Goal: Transaction & Acquisition: Download file/media

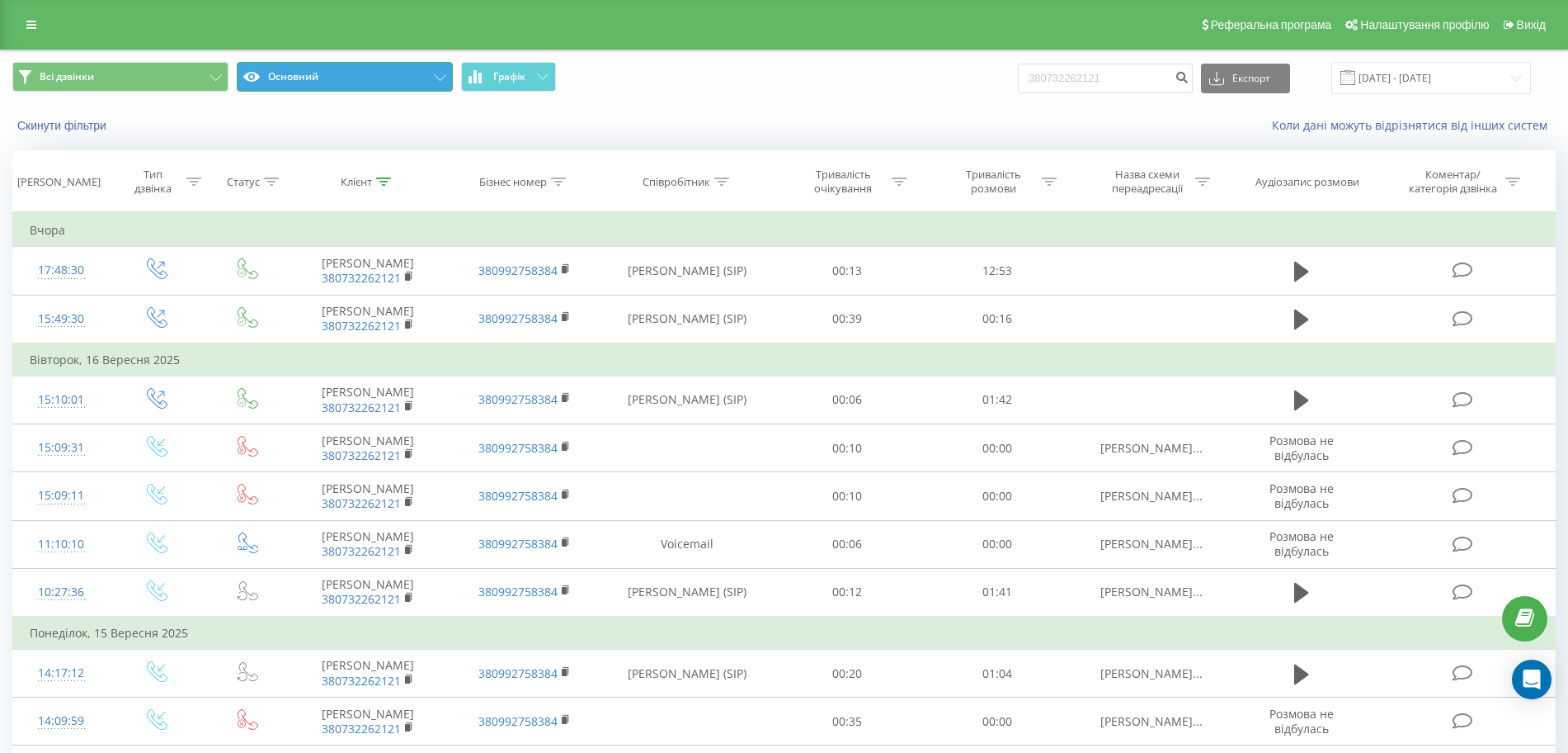
click at [400, 78] on button "Основний" at bounding box center [345, 76] width 216 height 30
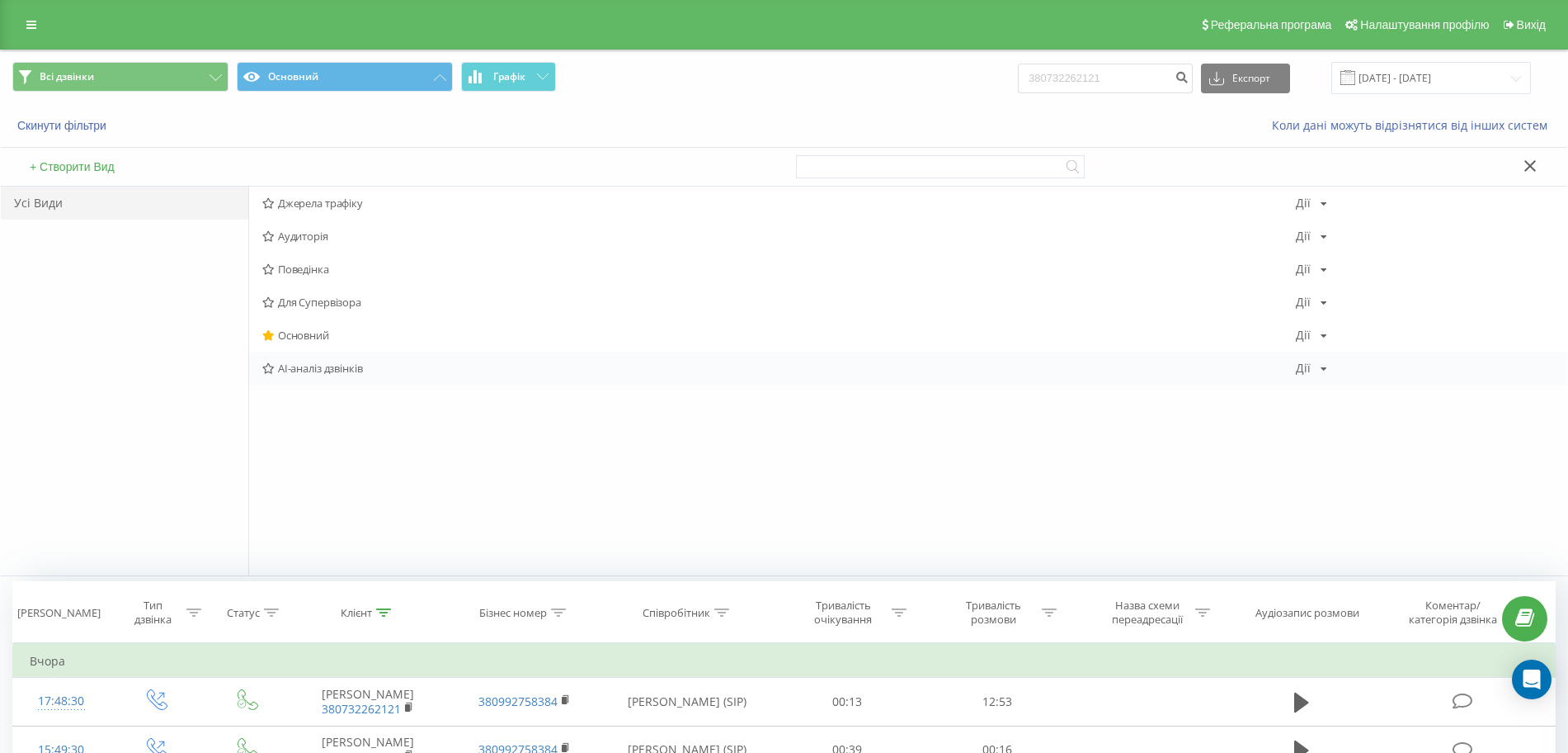
click at [338, 368] on span "AI-аналіз дзвінків" at bounding box center [779, 368] width 1034 height 12
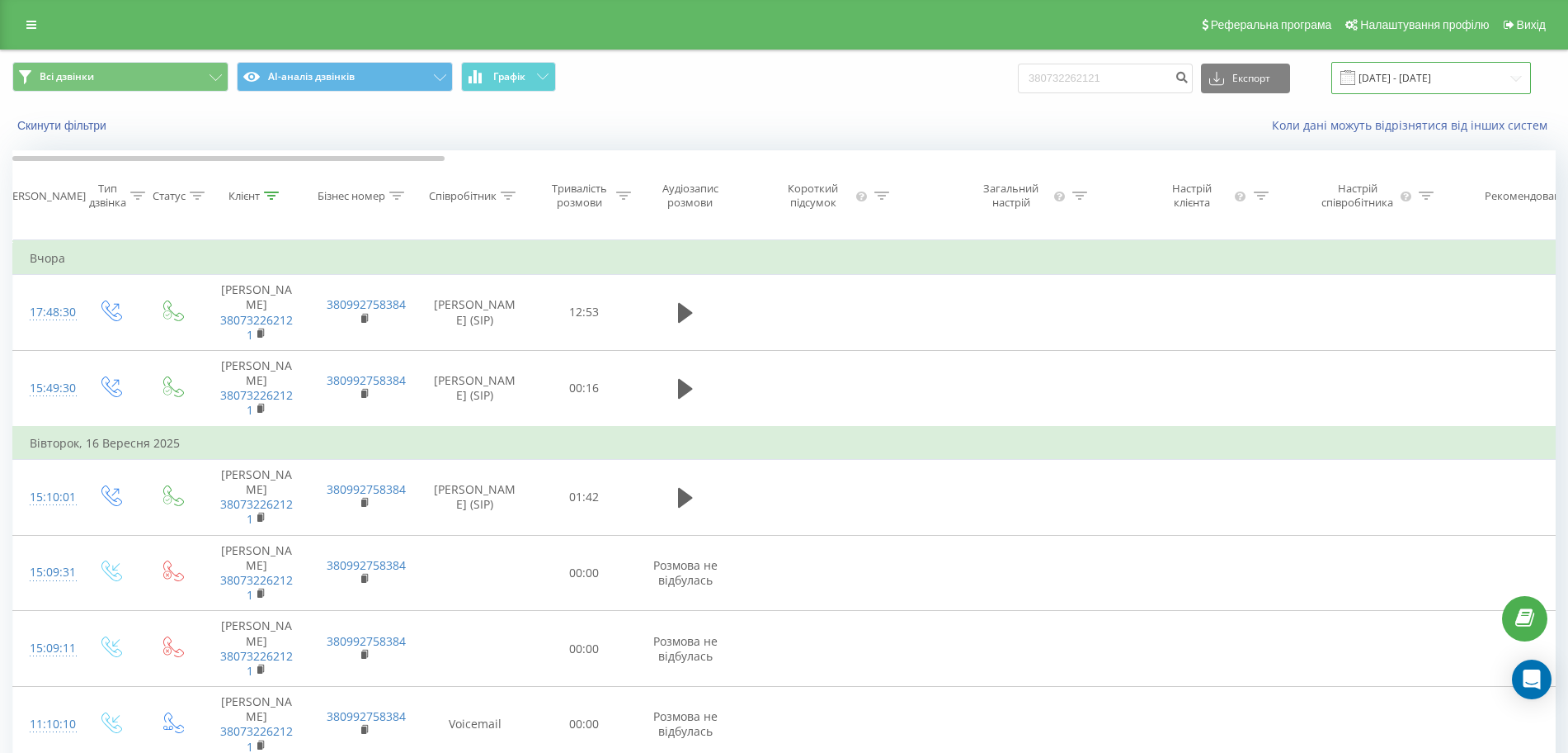
click at [1435, 84] on input "23.06.2025 - 23.09.2025" at bounding box center [1431, 77] width 199 height 32
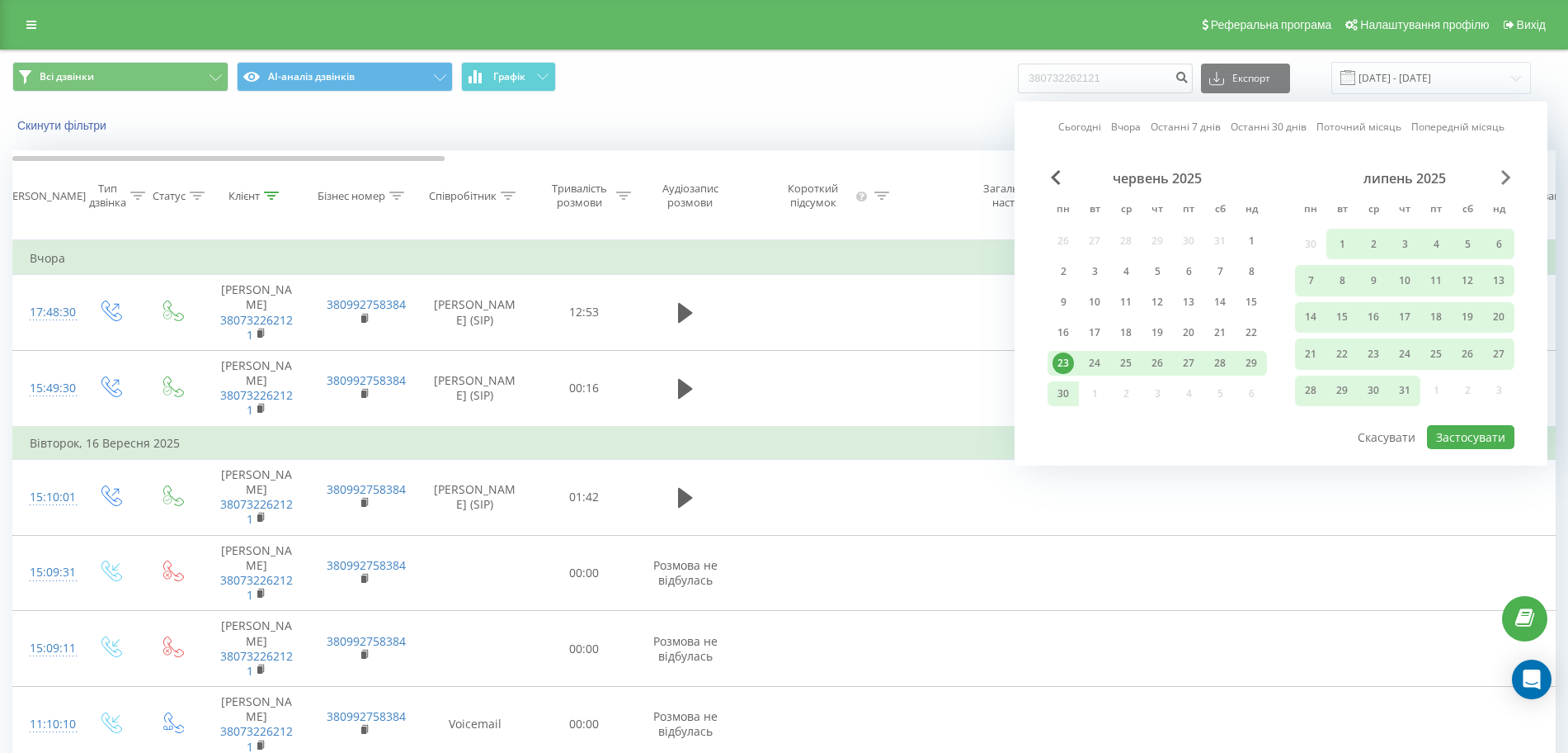
click at [1504, 179] on span "Next Month" at bounding box center [1506, 176] width 10 height 14
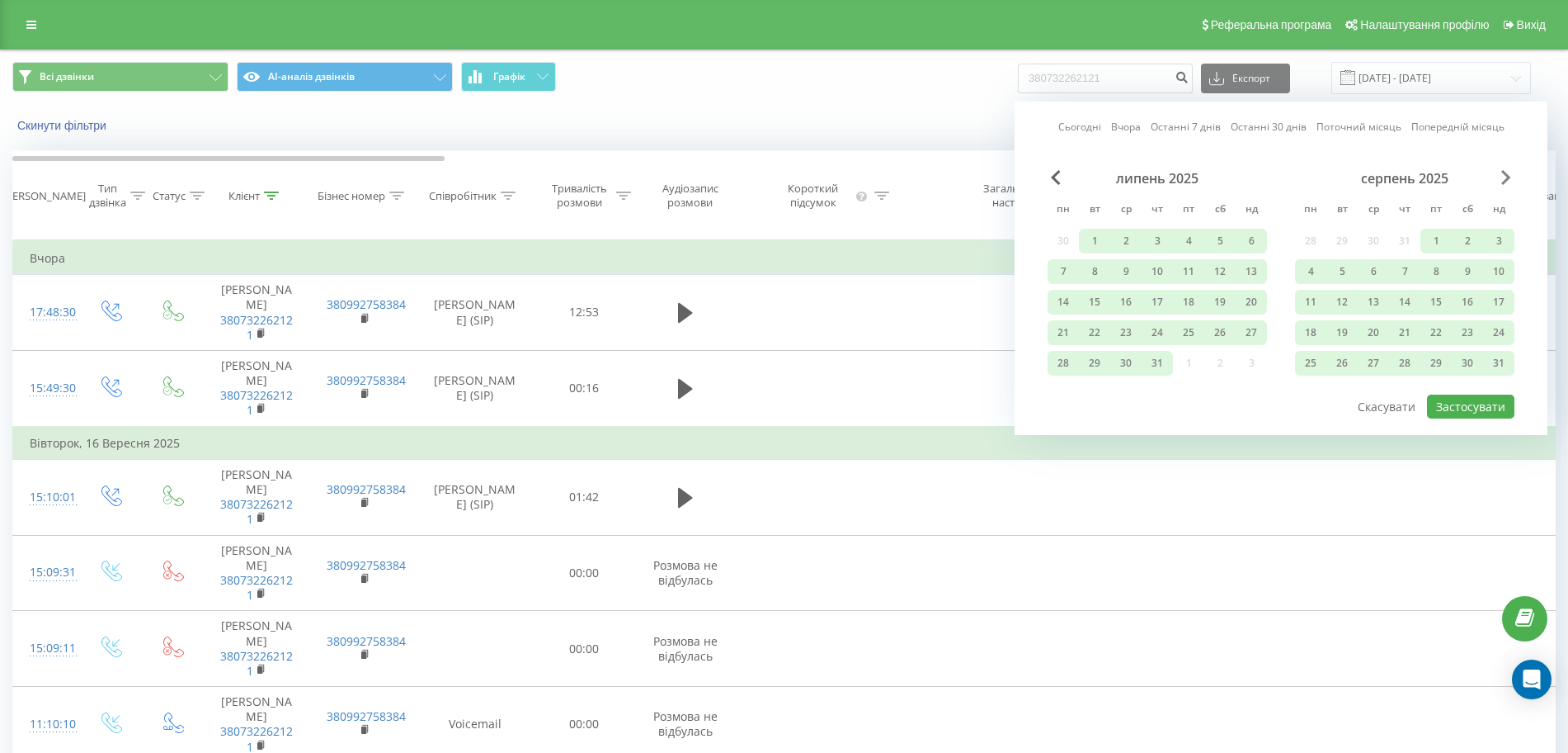
click at [1505, 179] on span "Next Month" at bounding box center [1506, 176] width 10 height 14
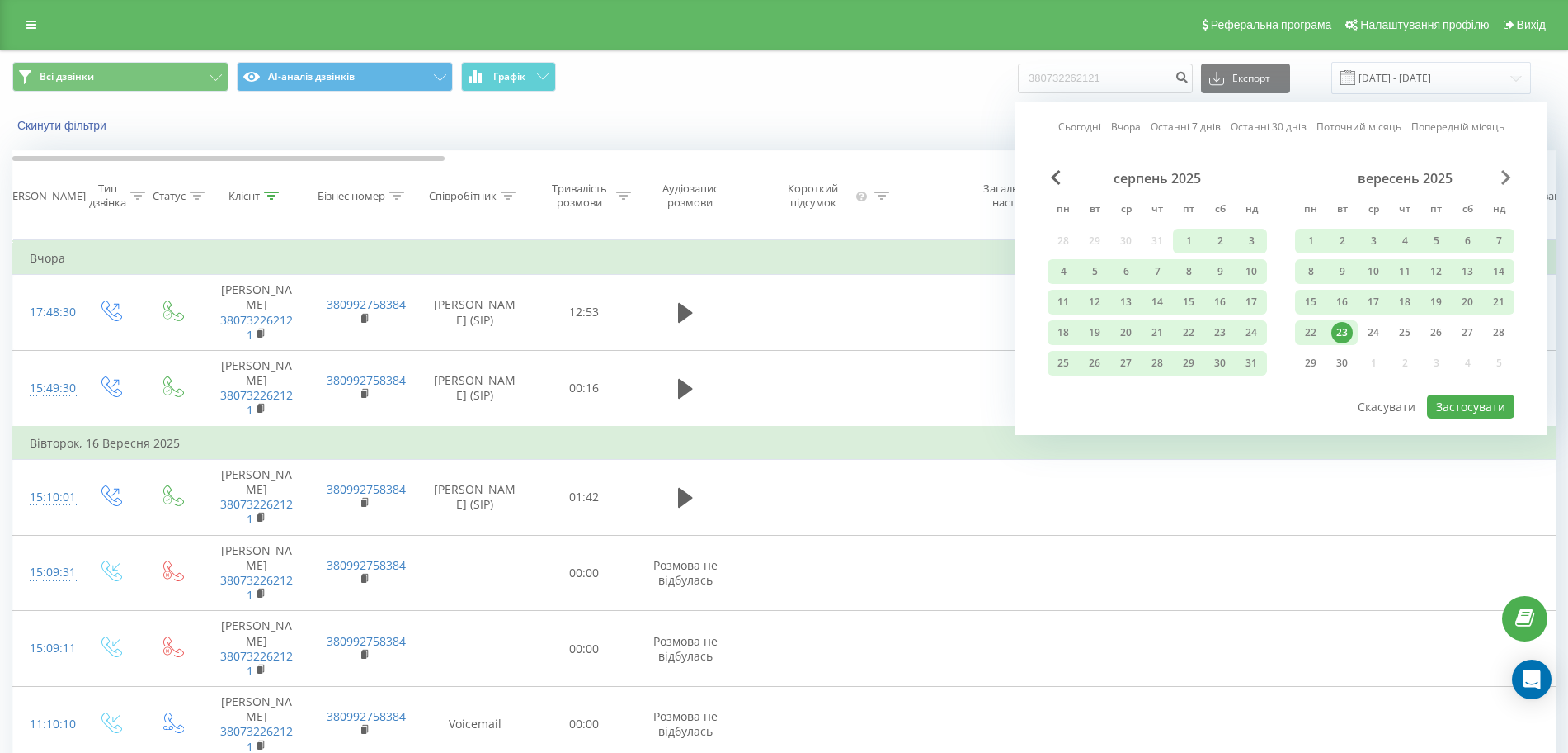
click at [1507, 178] on span "Next Month" at bounding box center [1506, 176] width 10 height 14
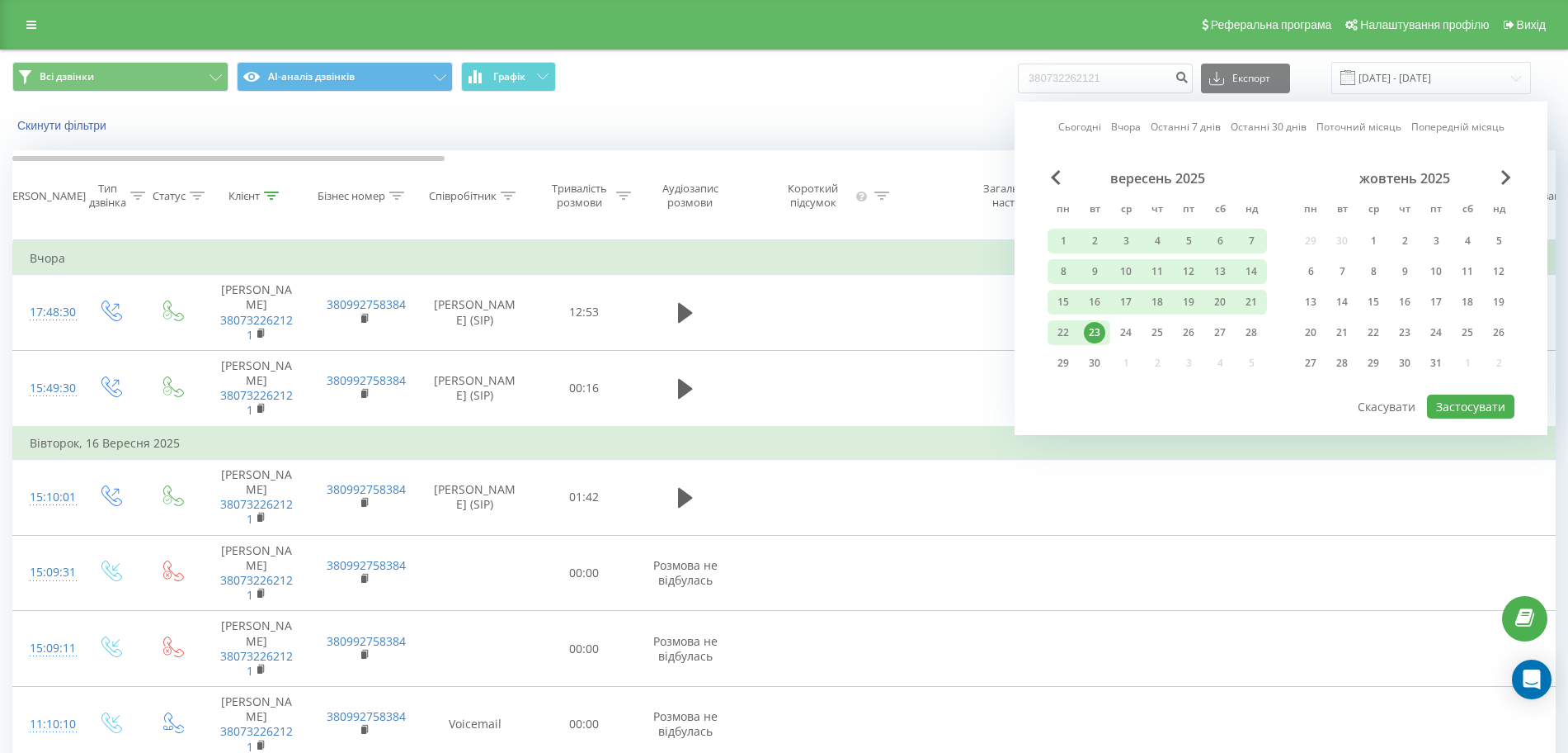
click at [1095, 333] on div "23" at bounding box center [1095, 333] width 21 height 21
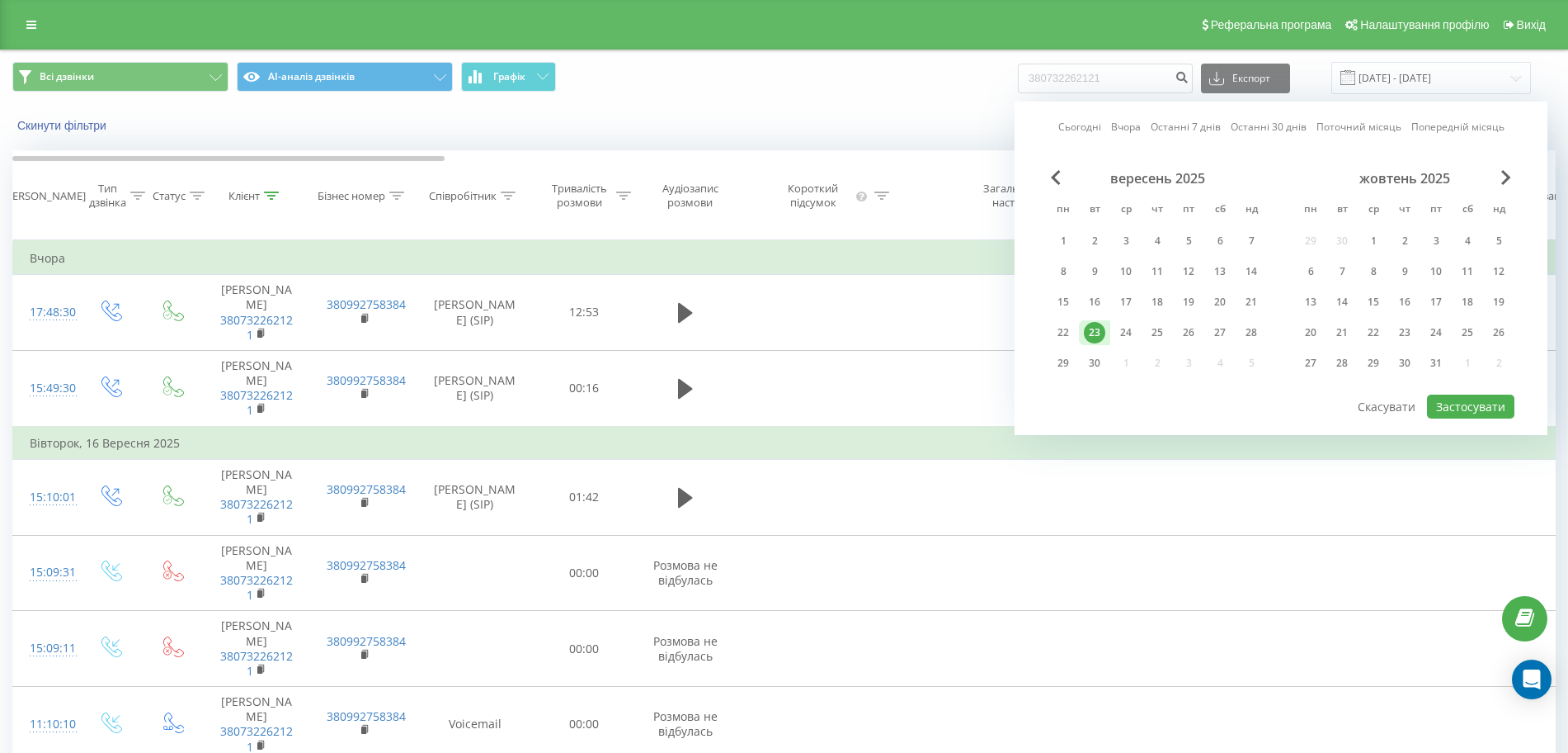
click at [1095, 333] on div "23" at bounding box center [1095, 333] width 21 height 21
click at [1095, 336] on div "23" at bounding box center [1095, 333] width 21 height 21
click at [1096, 335] on div "23" at bounding box center [1095, 333] width 21 height 21
click at [1096, 334] on div "23" at bounding box center [1095, 333] width 21 height 21
click at [1473, 413] on button "Застосувати" at bounding box center [1471, 406] width 88 height 24
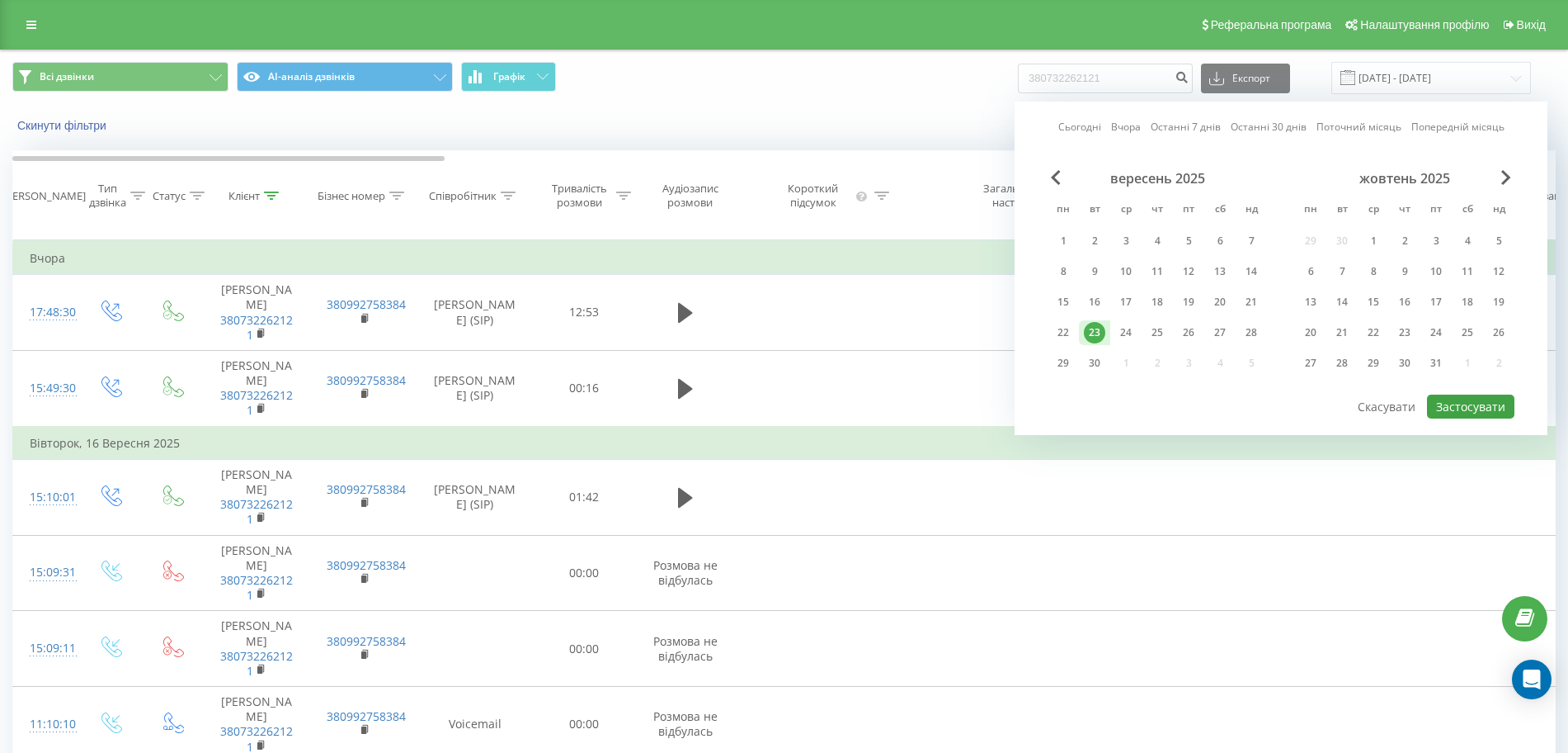
type input "[DATE] - [DATE]"
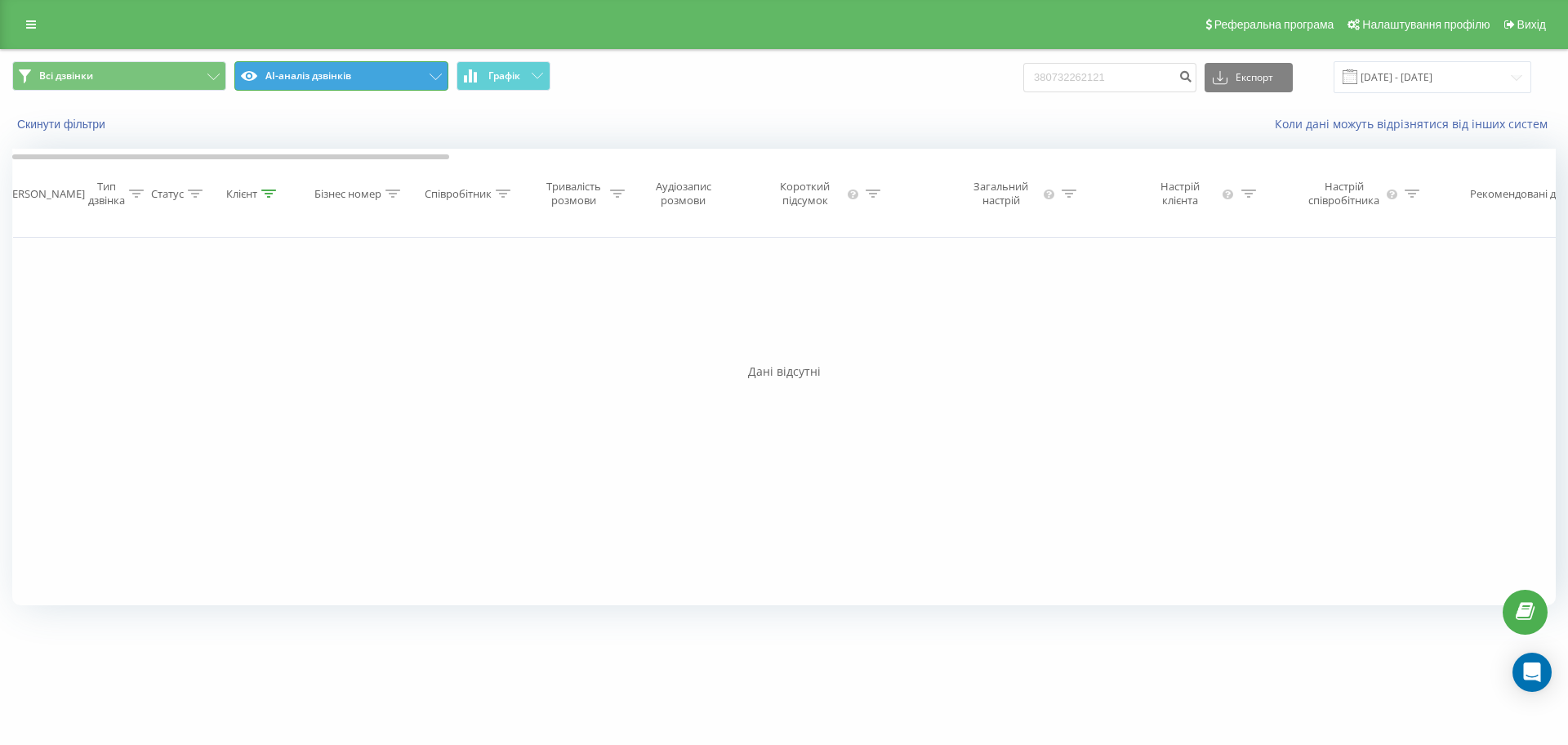
click at [367, 76] on button "AI-аналіз дзвінків" at bounding box center [341, 75] width 214 height 30
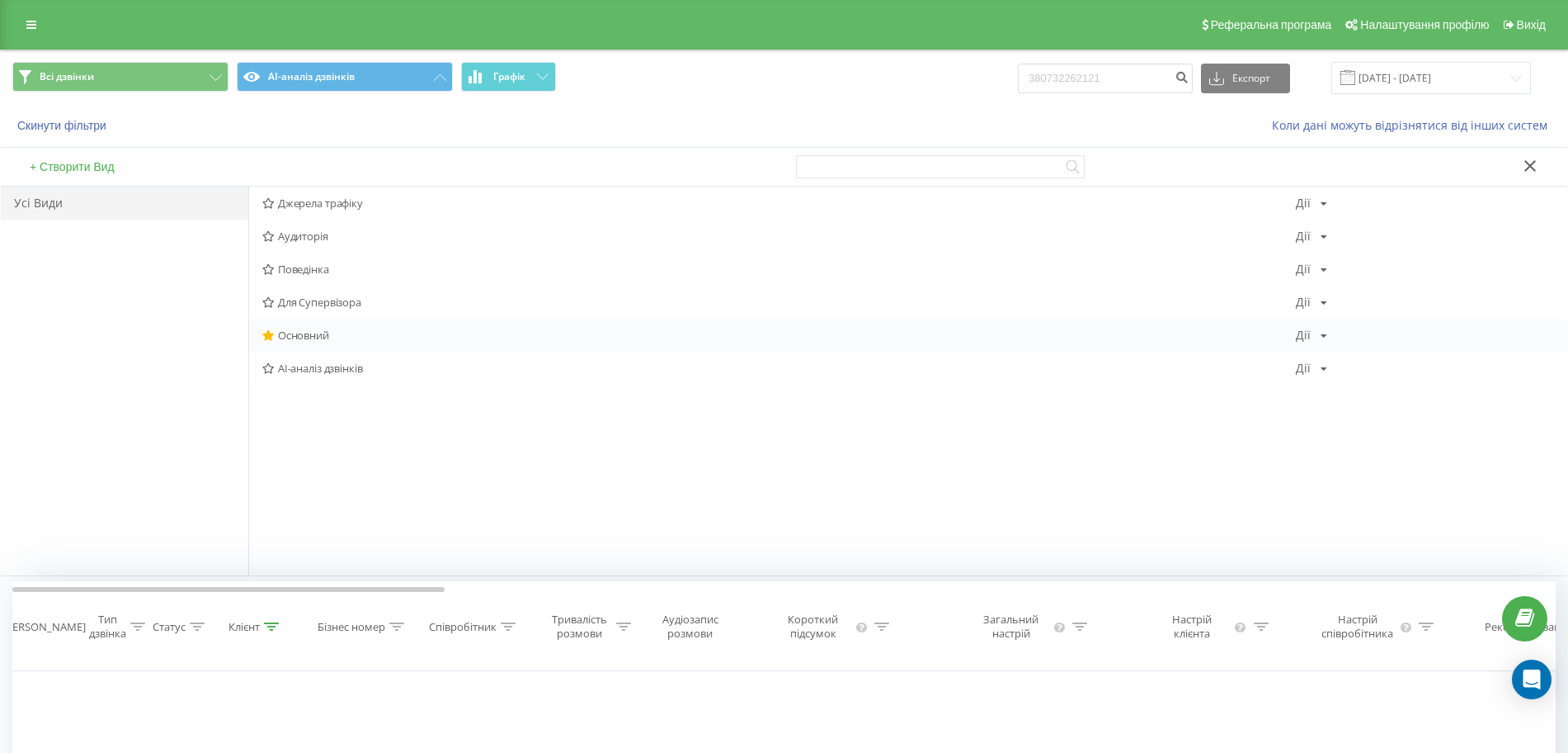
click at [335, 335] on span "Основний" at bounding box center [779, 336] width 1034 height 12
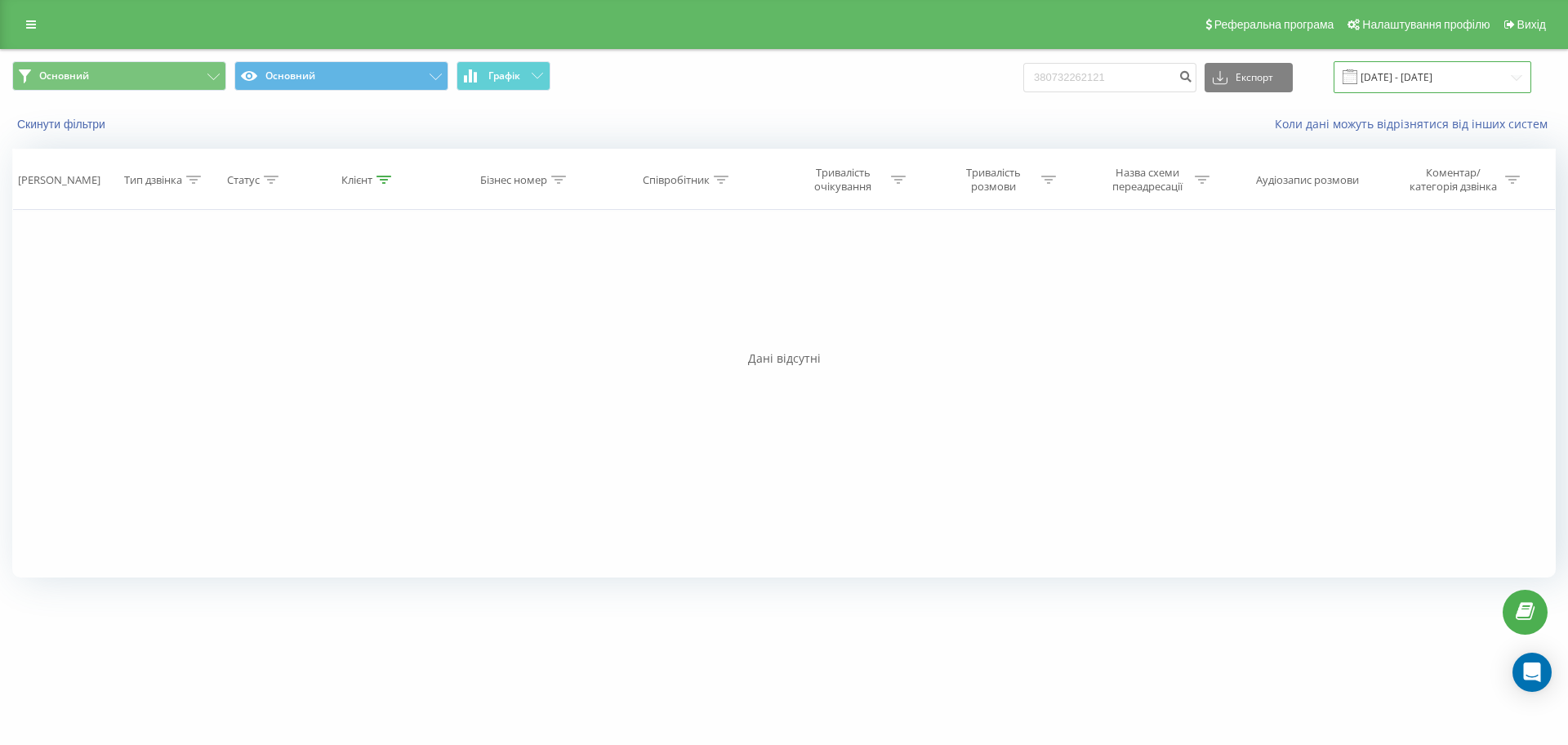
click at [1440, 85] on input "[DATE] - [DATE]" at bounding box center [1432, 76] width 197 height 31
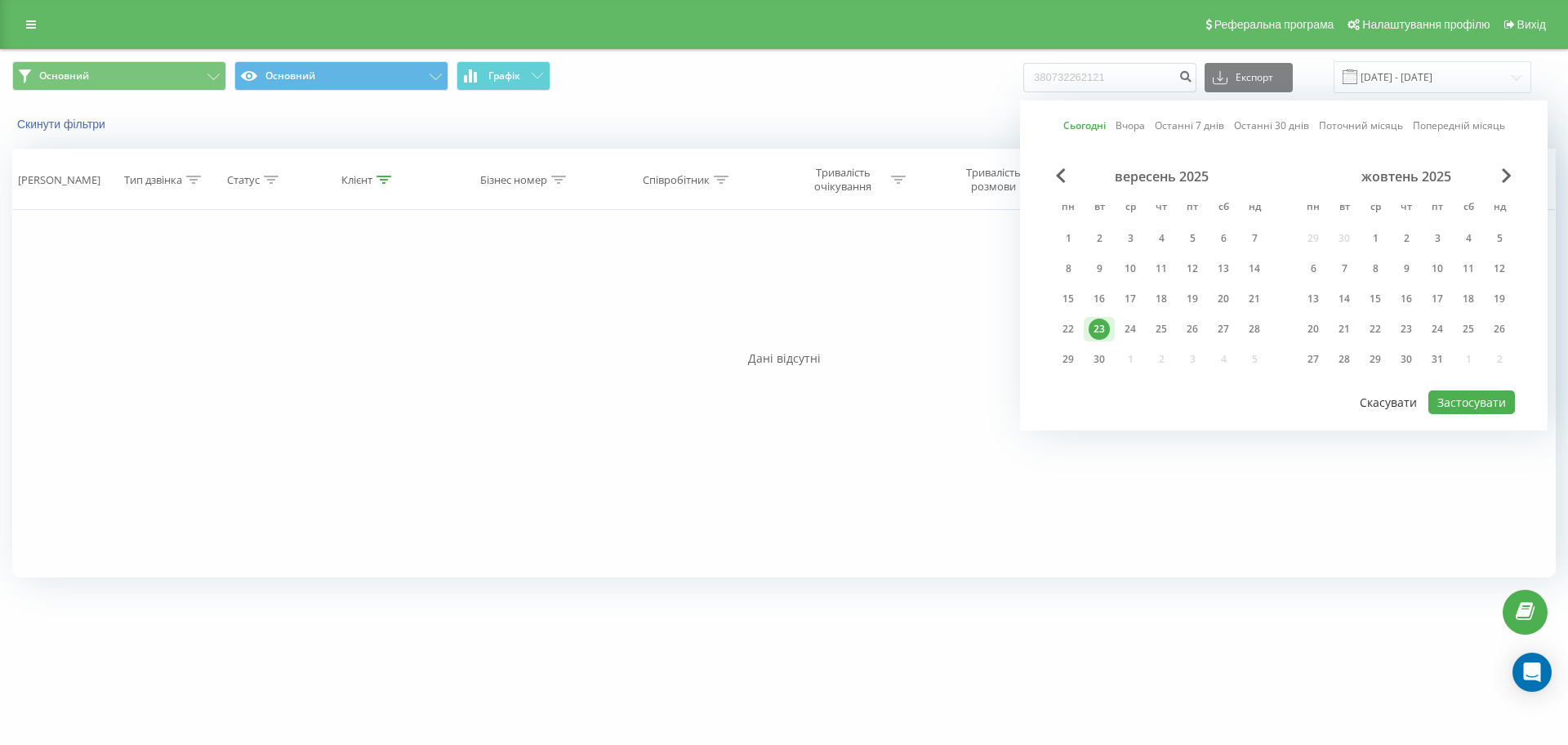
click at [1387, 403] on button "Скасувати" at bounding box center [1388, 402] width 75 height 24
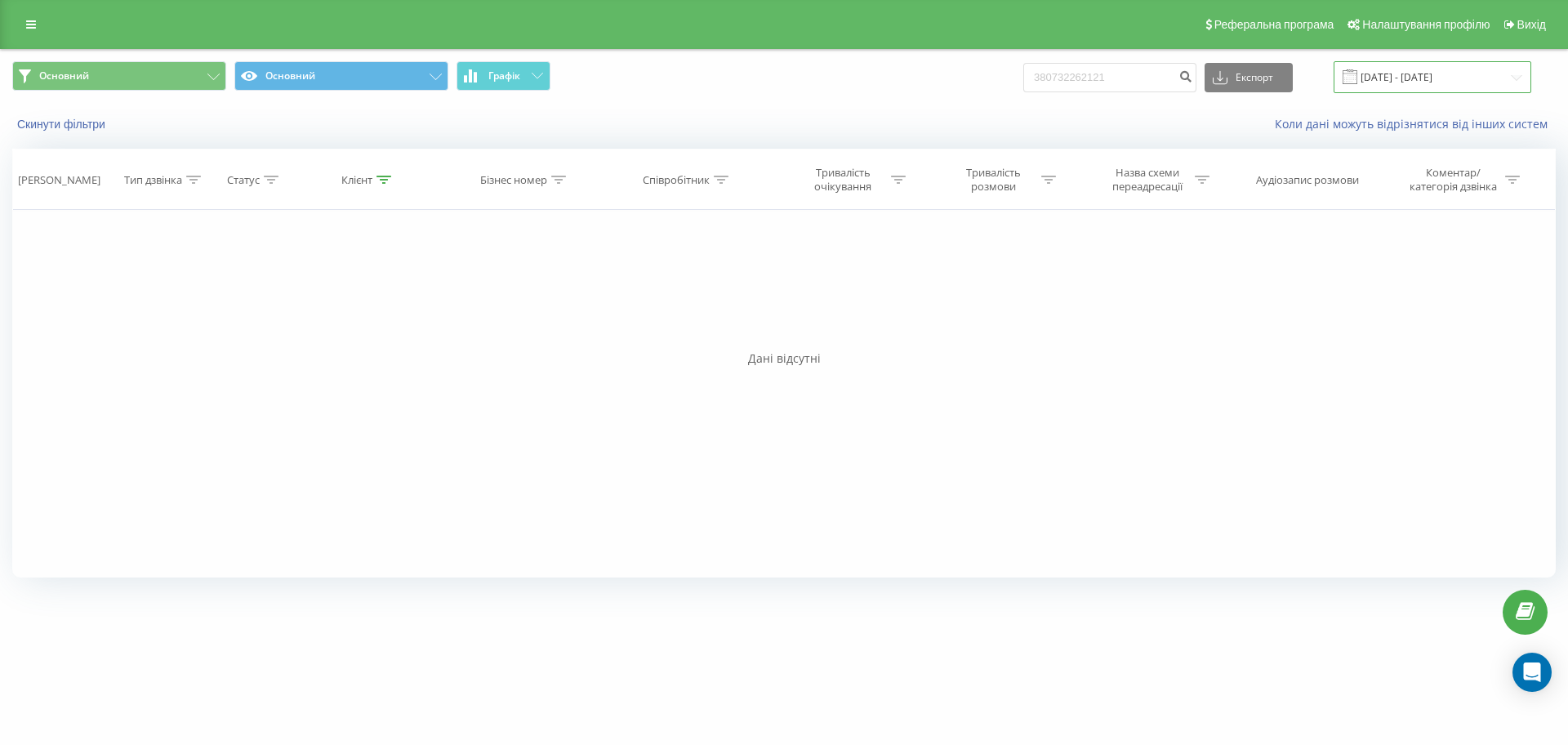
click at [1425, 82] on input "[DATE] - [DATE]" at bounding box center [1432, 76] width 197 height 31
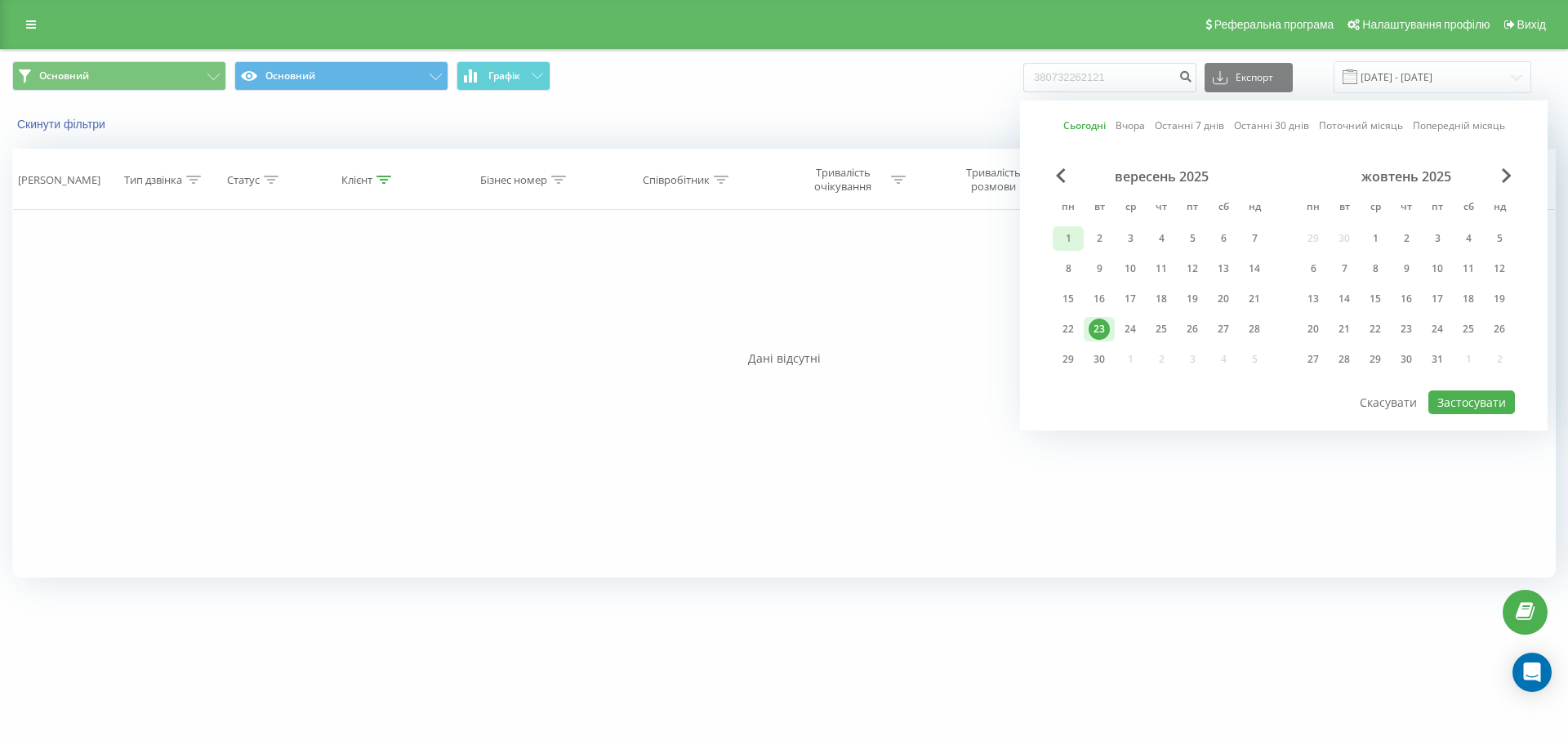
click at [1075, 235] on div "1" at bounding box center [1068, 238] width 21 height 21
click at [1104, 361] on div "30" at bounding box center [1099, 360] width 21 height 21
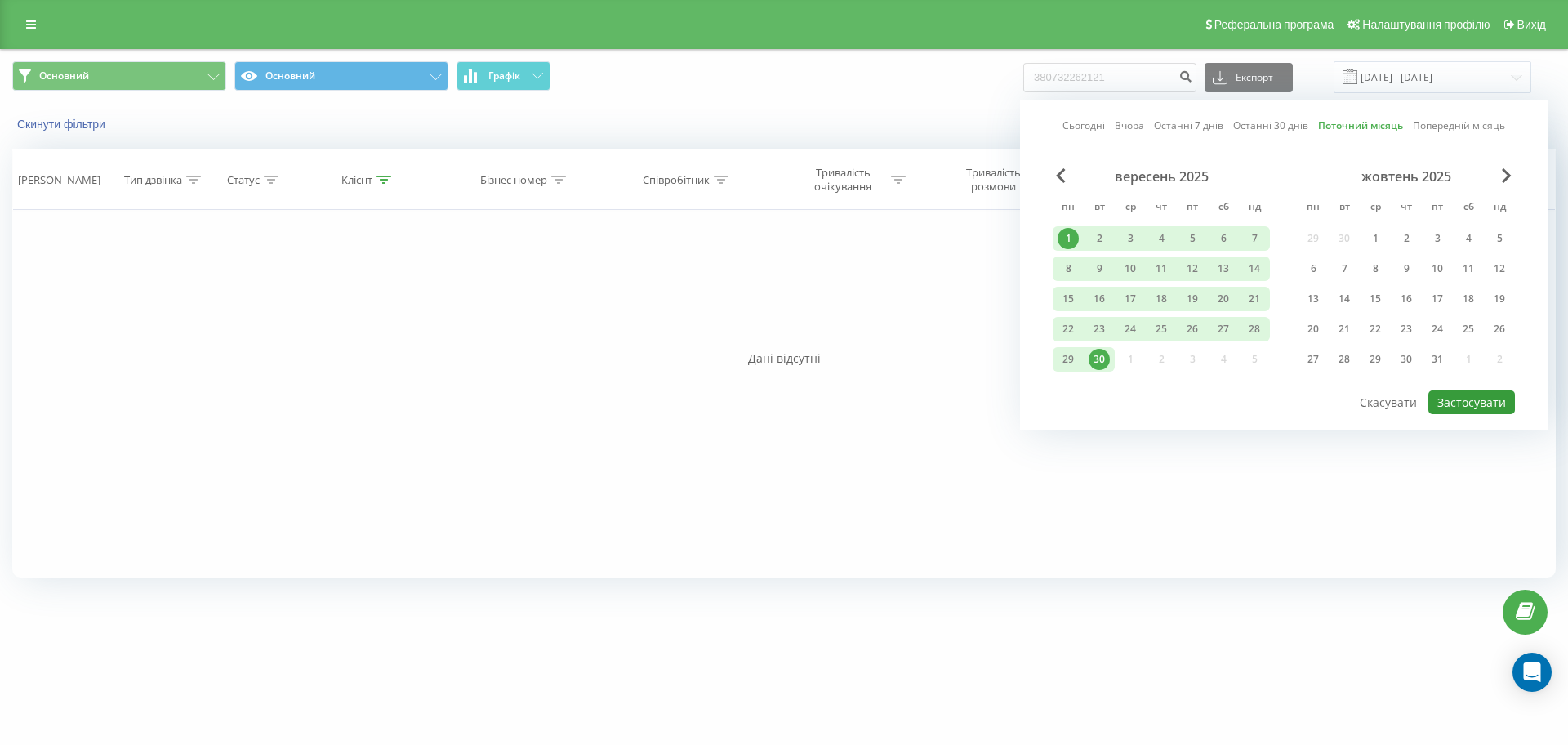
click at [1501, 400] on button "Застосувати" at bounding box center [1471, 402] width 87 height 24
type input "01.09.2025 - 30.09.2025"
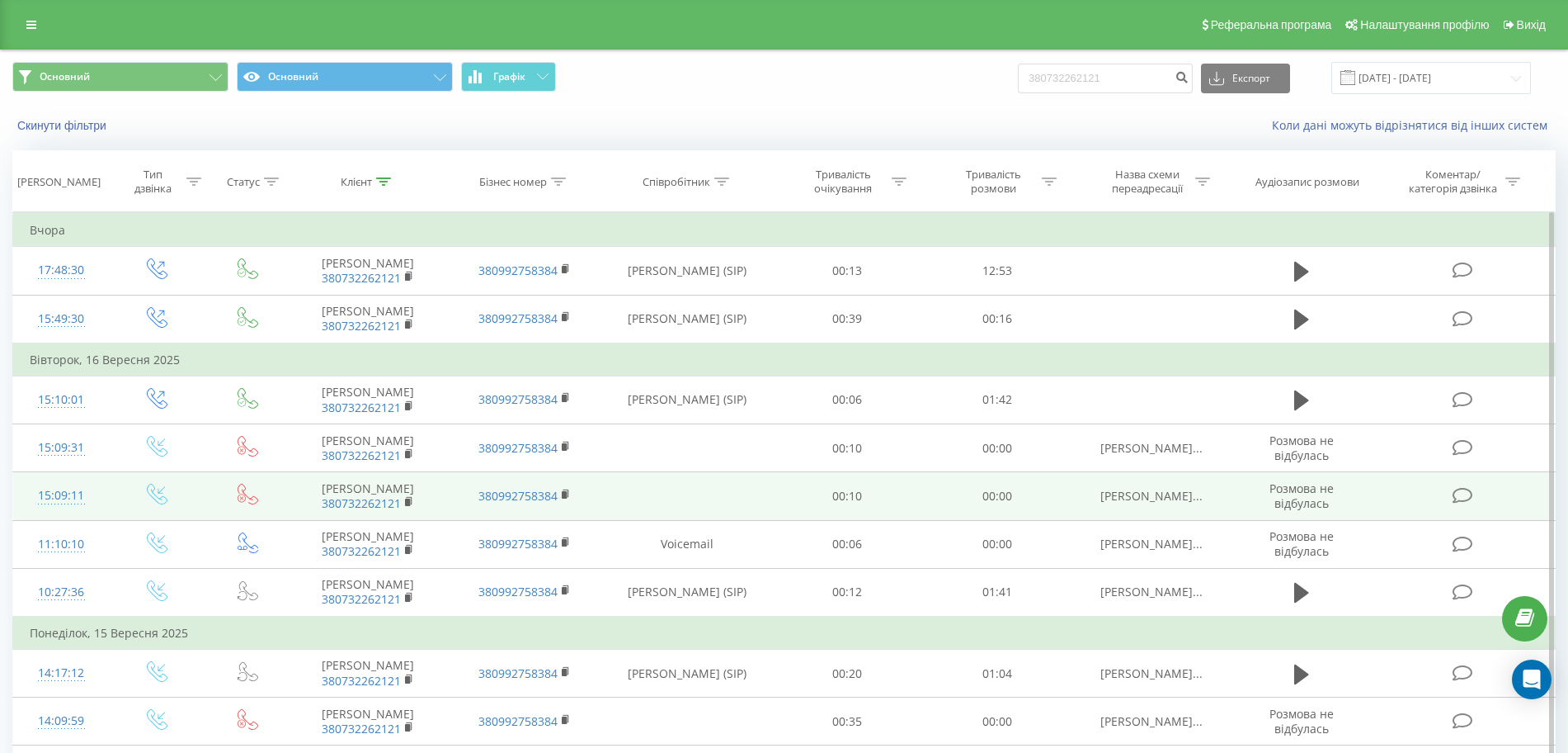
scroll to position [1, 0]
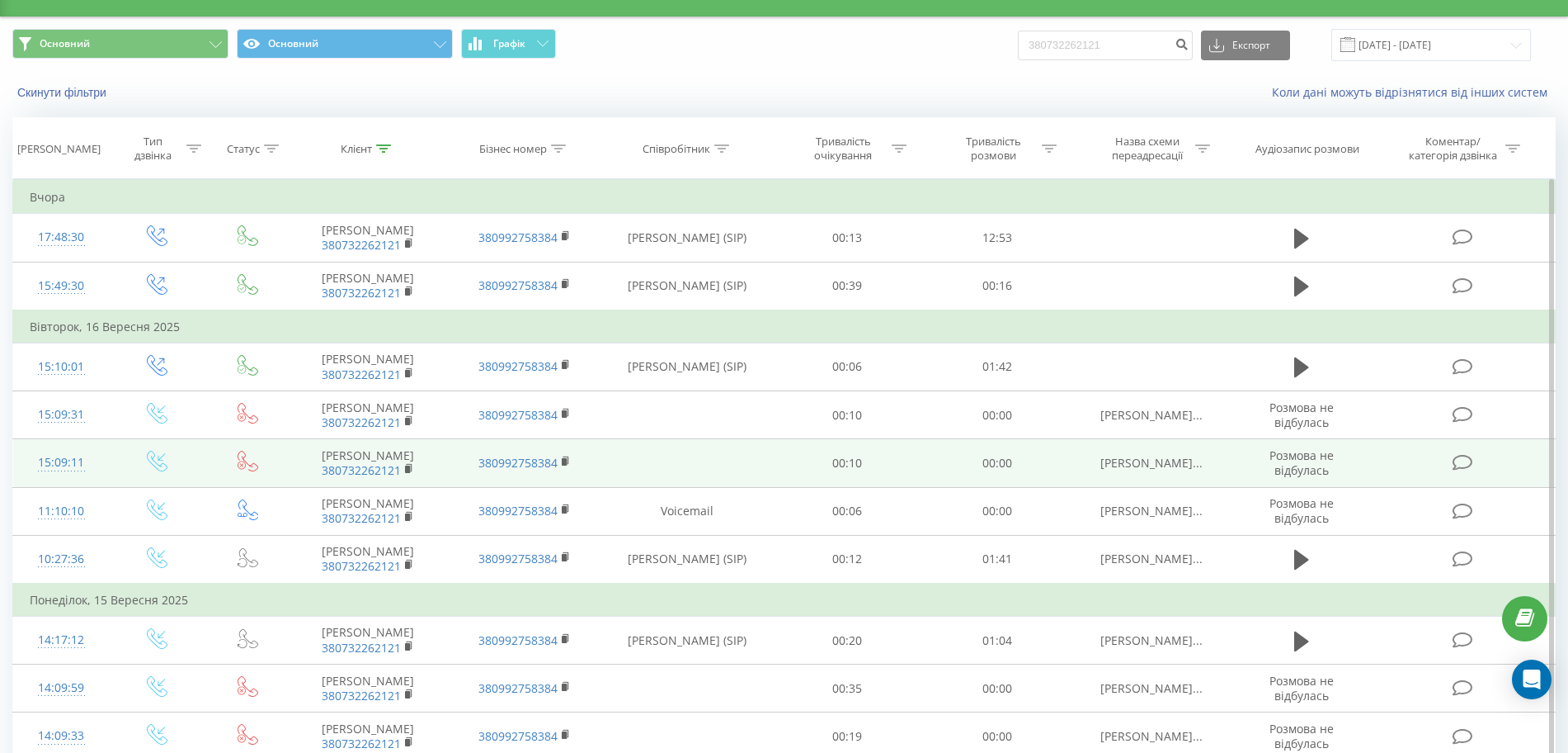
scroll to position [34, 0]
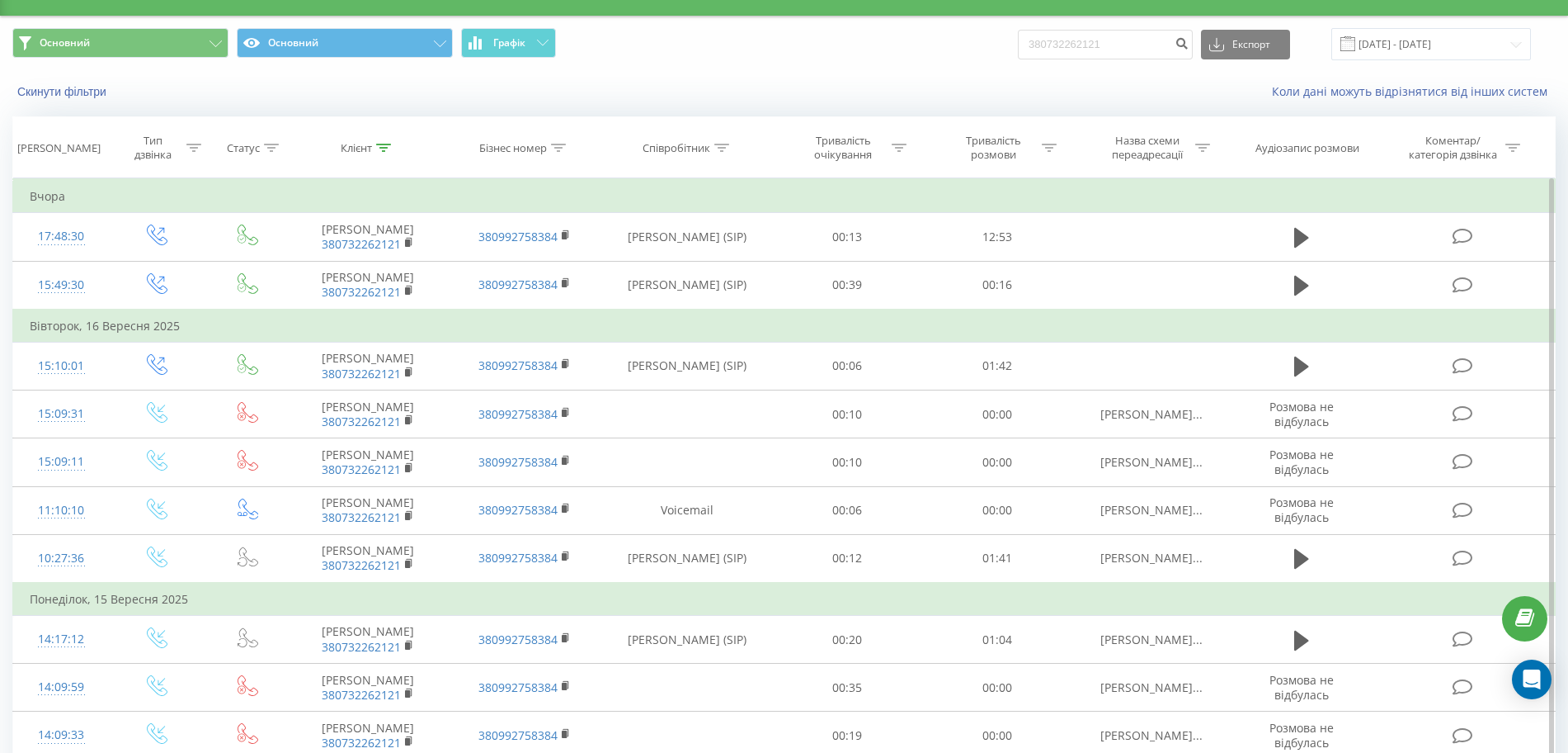
click at [1130, 595] on td "Понеділок, 15 Вересня 2025" at bounding box center [784, 599] width 1543 height 33
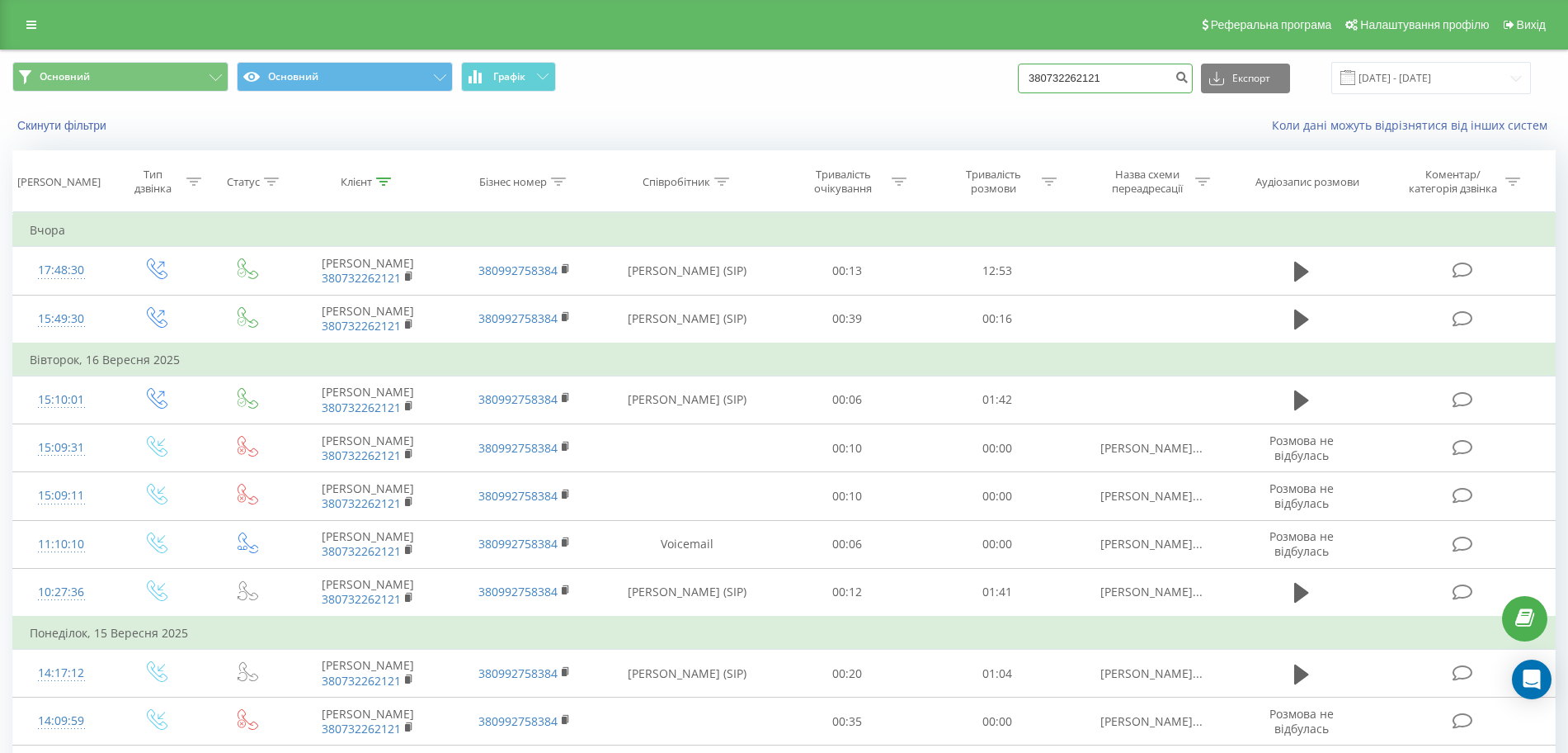
click at [1124, 78] on input "380732262121" at bounding box center [1104, 78] width 174 height 30
click at [1103, 72] on input "380732262121" at bounding box center [1104, 78] width 174 height 30
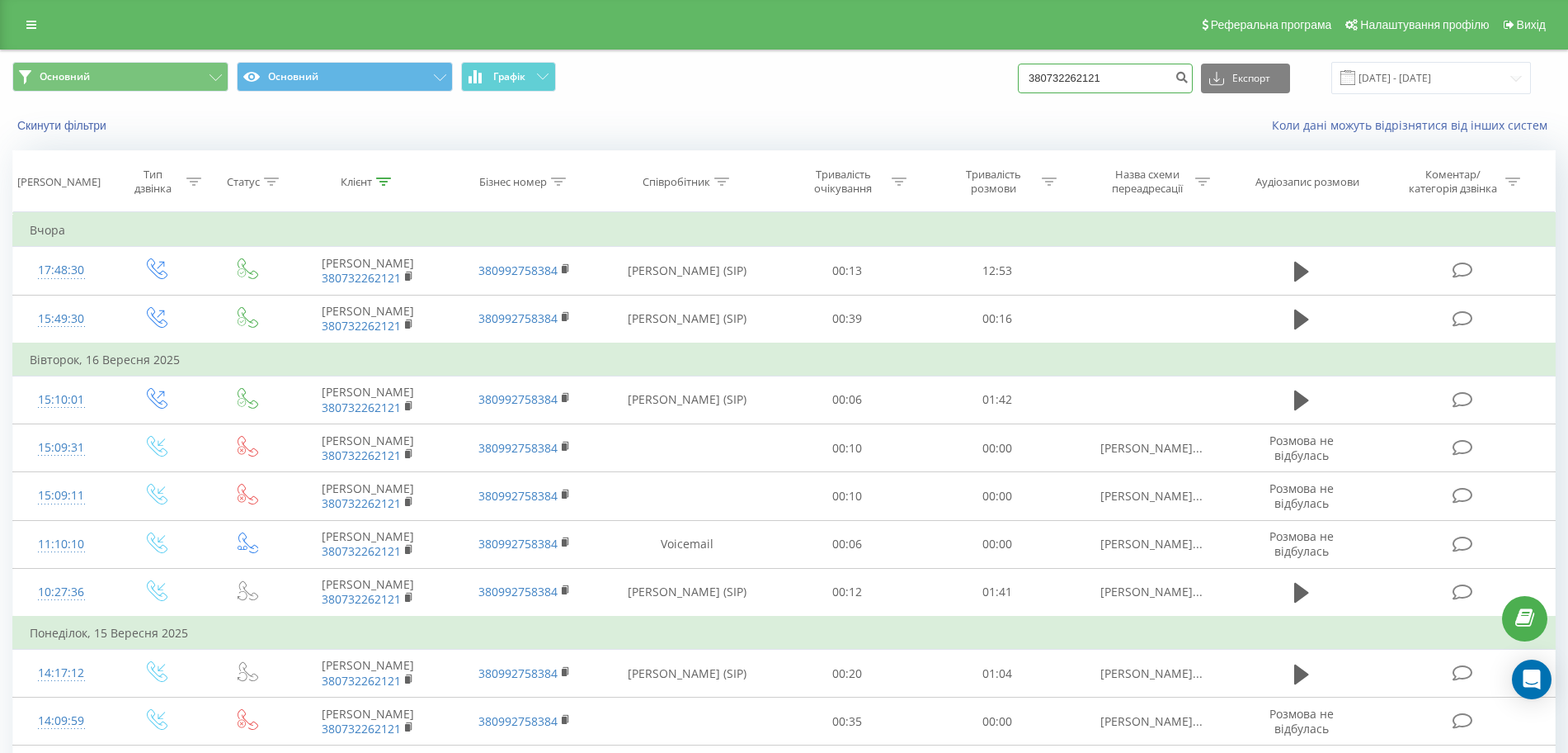
click at [1103, 72] on input "380732262121" at bounding box center [1104, 78] width 174 height 30
click at [1189, 80] on icon "submit" at bounding box center [1182, 75] width 14 height 10
click at [1137, 90] on input "380732262121" at bounding box center [1104, 78] width 174 height 30
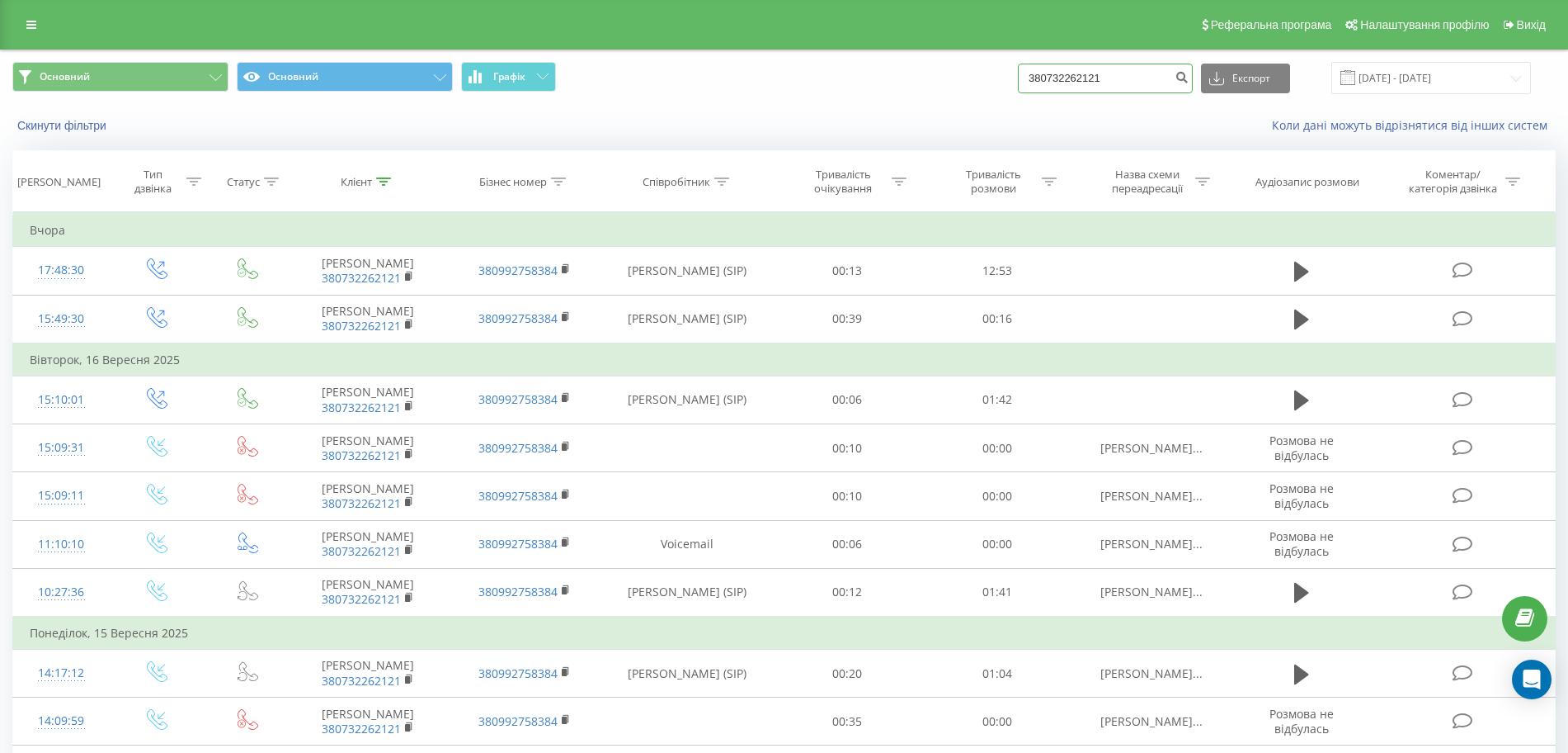
click at [1137, 90] on input "380732262121" at bounding box center [1104, 78] width 174 height 30
click at [1475, 67] on input "[DATE] - [DATE]" at bounding box center [1431, 77] width 199 height 32
click at [32, 27] on icon at bounding box center [31, 25] width 10 height 12
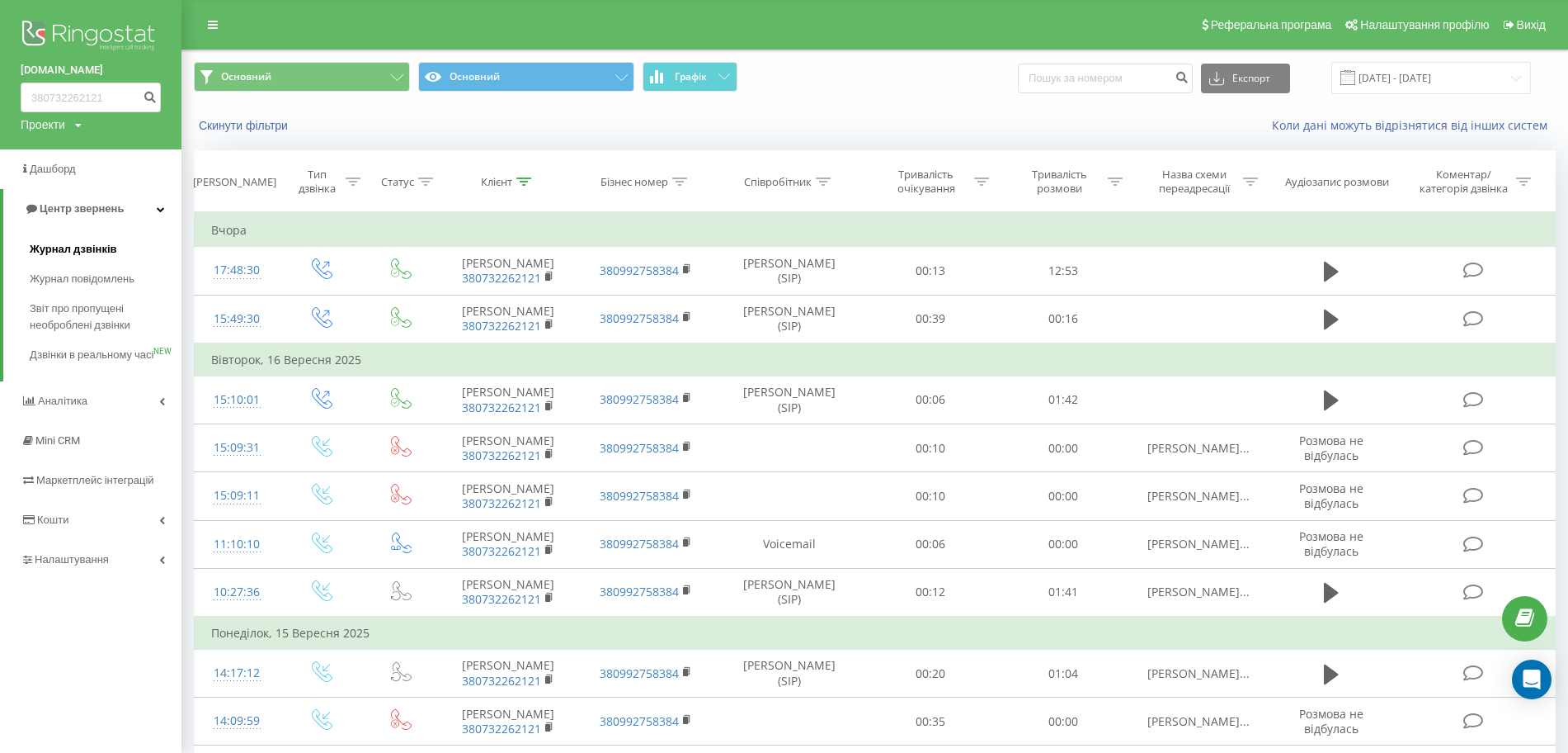
click at [72, 250] on span "Журнал дзвінків" at bounding box center [73, 249] width 88 height 16
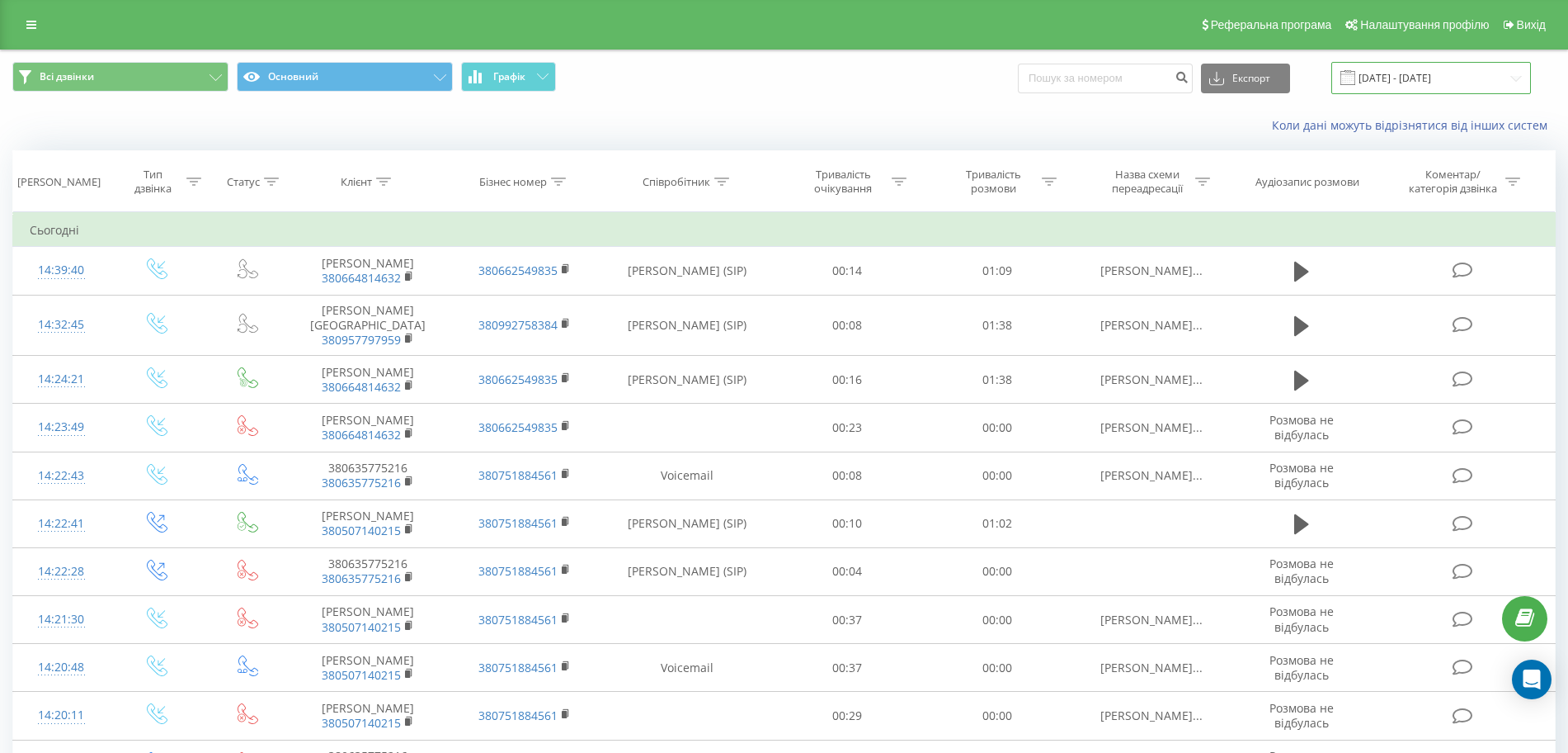
click at [1374, 73] on input "[DATE] - [DATE]" at bounding box center [1431, 77] width 199 height 32
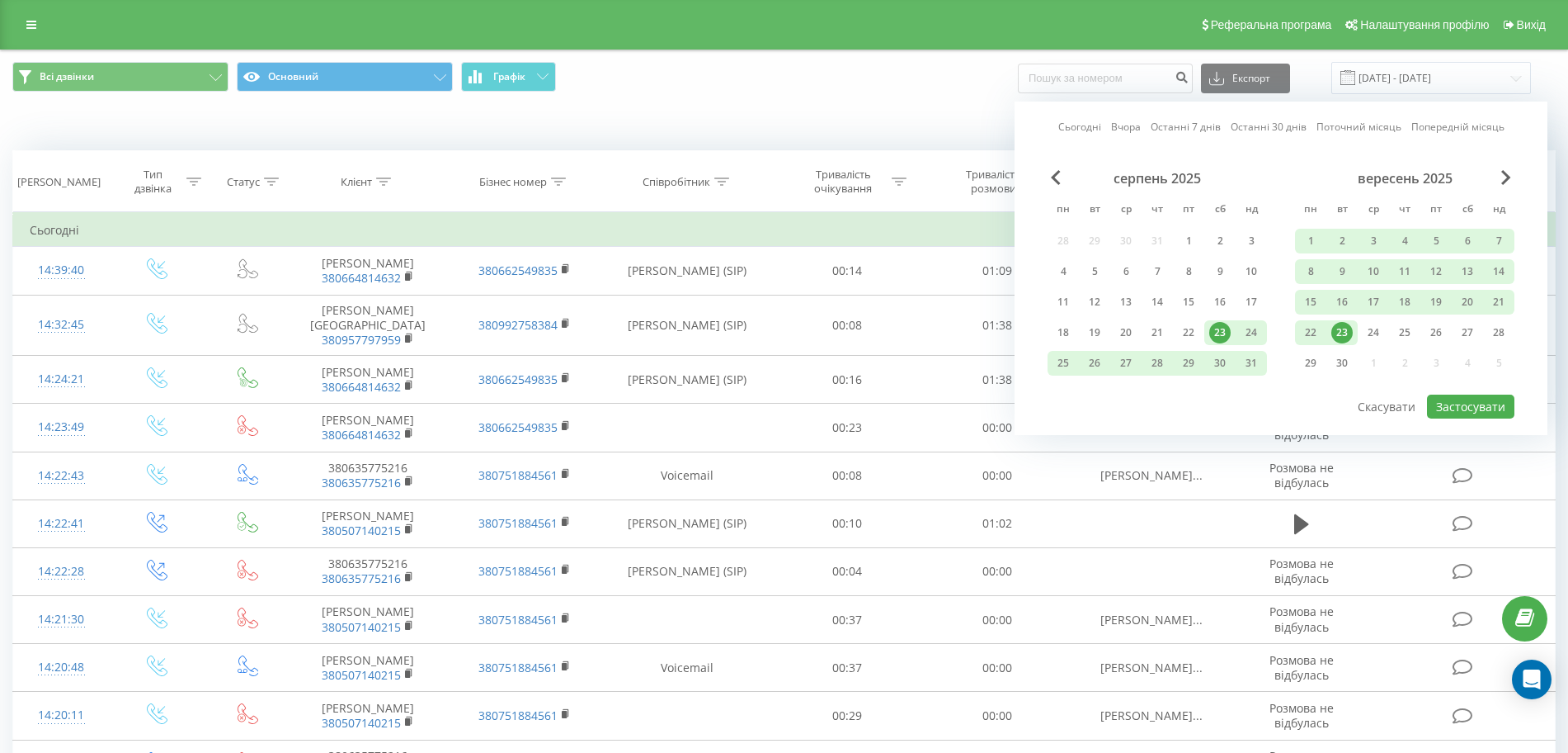
click at [1338, 336] on div "23" at bounding box center [1342, 333] width 21 height 21
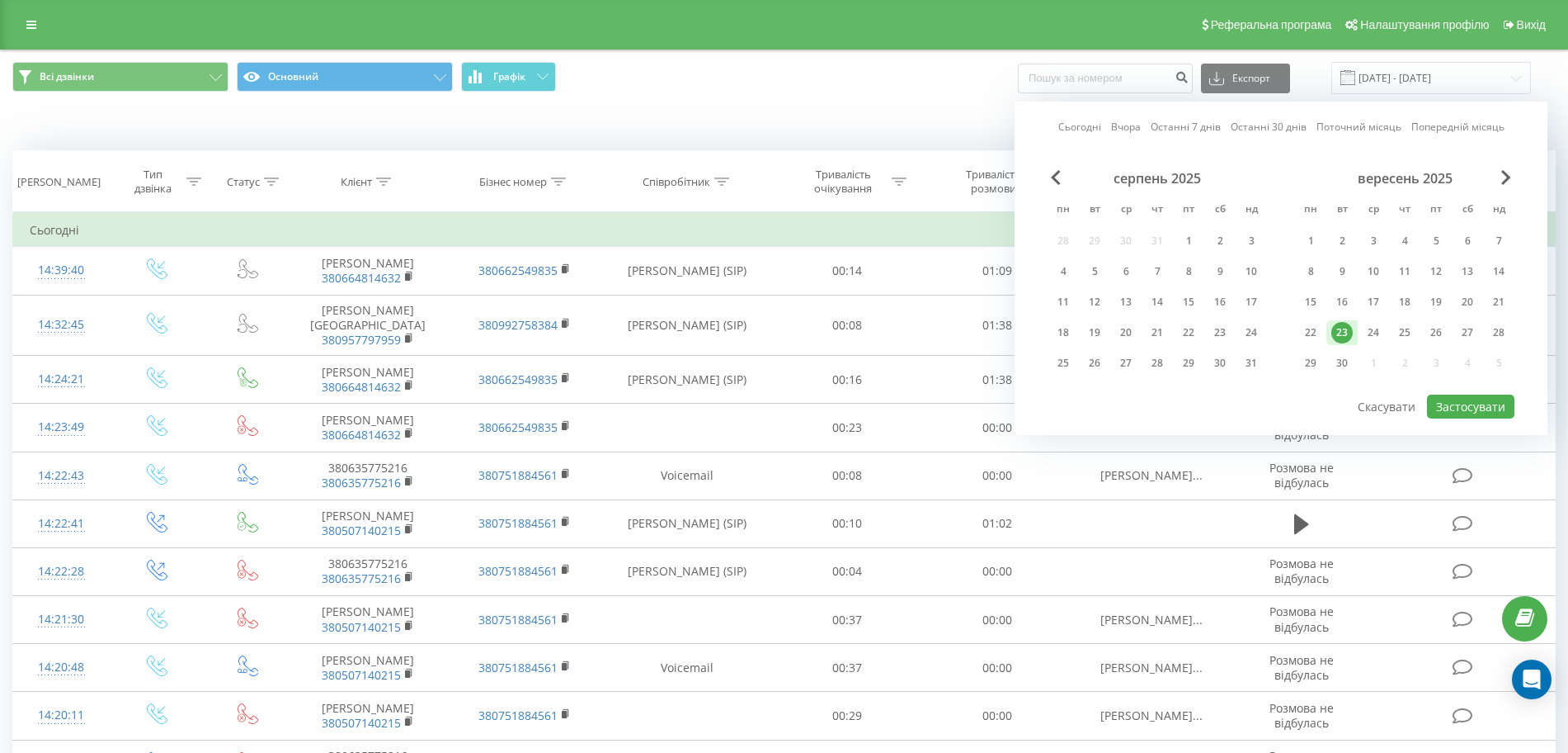
click at [1338, 336] on div "23" at bounding box center [1342, 333] width 21 height 21
click at [1457, 410] on button "Застосувати" at bounding box center [1471, 406] width 88 height 24
type input "[DATE] - [DATE]"
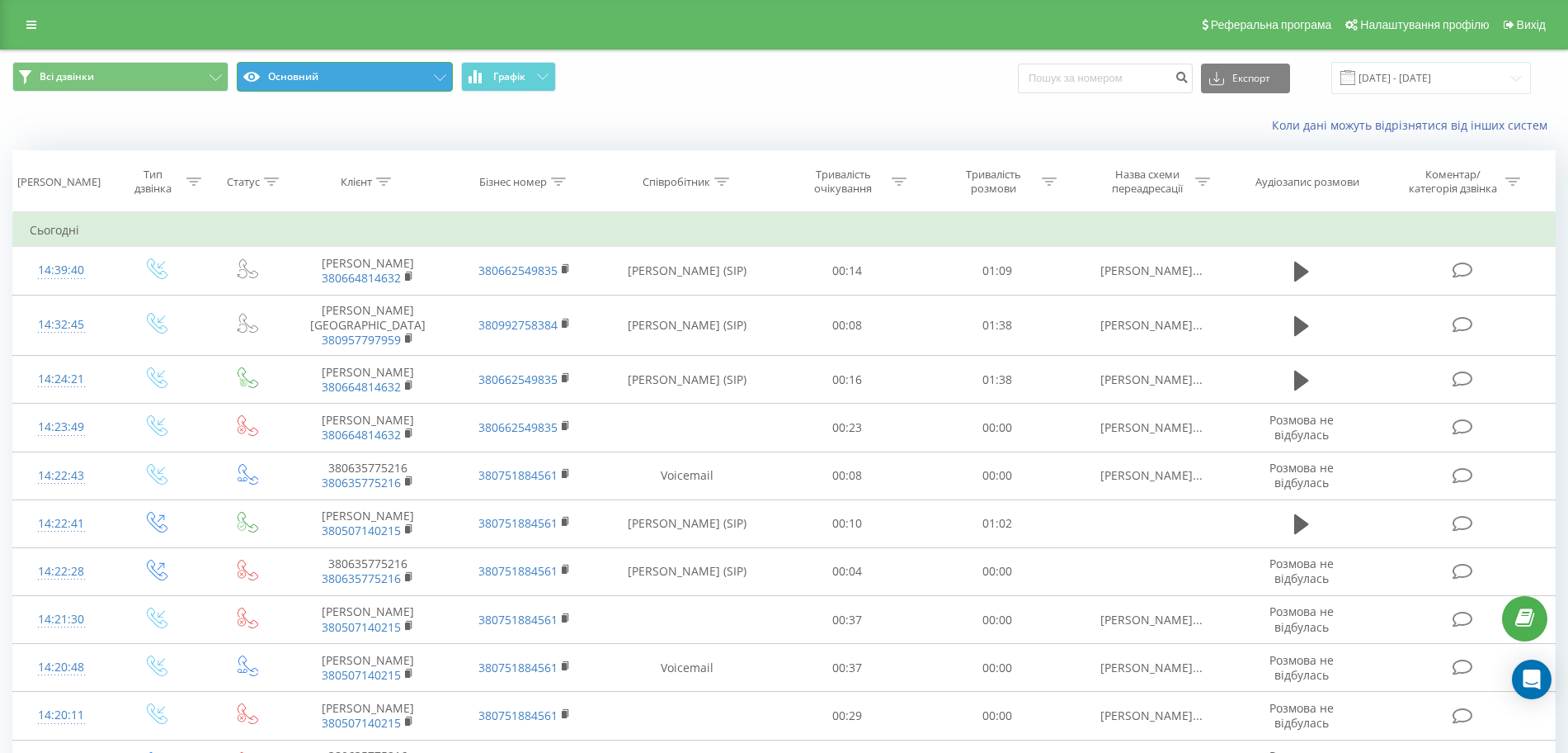
click at [419, 72] on button "Основний" at bounding box center [345, 76] width 216 height 30
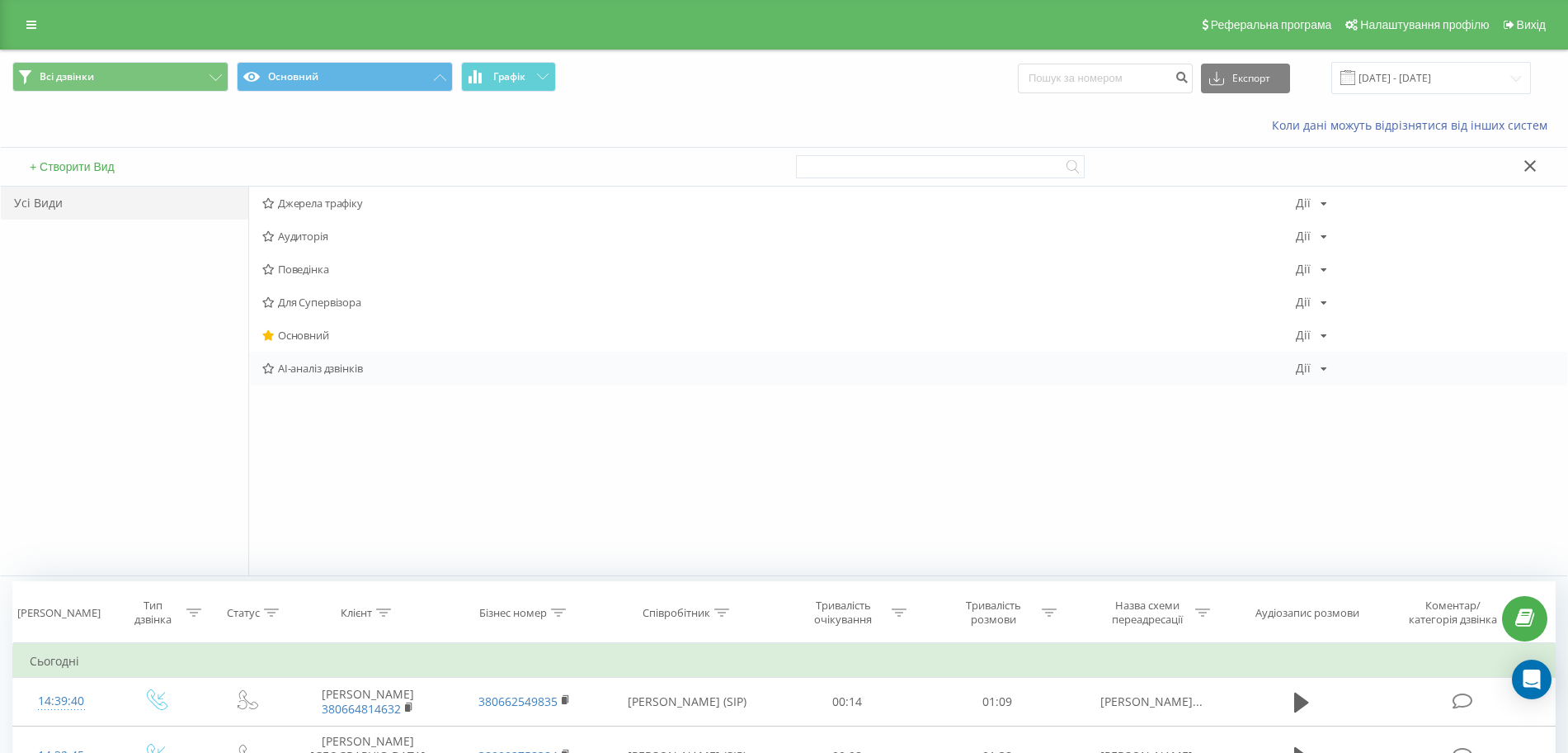
click at [343, 371] on span "AI-аналіз дзвінків" at bounding box center [779, 368] width 1034 height 12
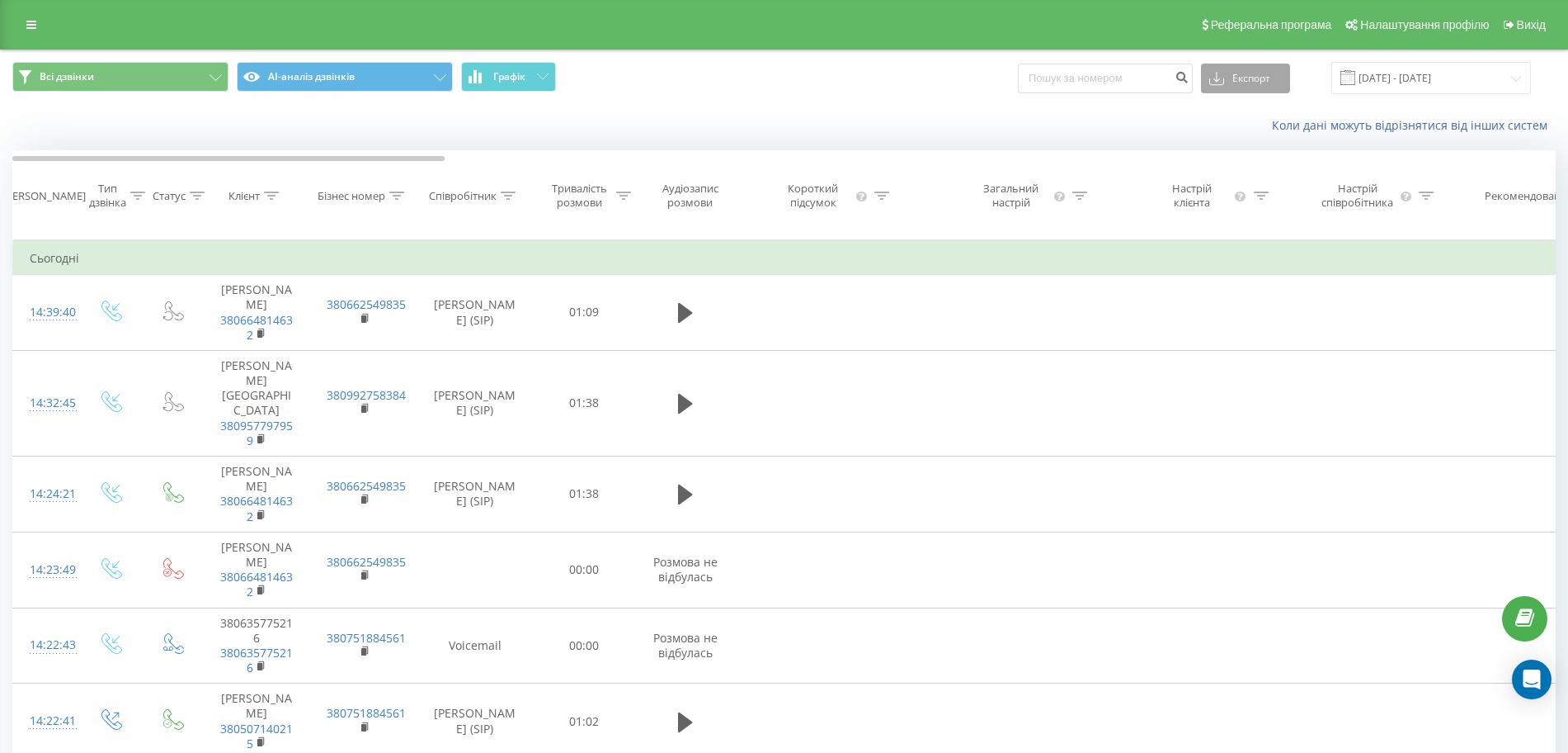
click at [1281, 67] on button "Експорт" at bounding box center [1245, 78] width 89 height 30
click at [1272, 135] on div ".xls" at bounding box center [1245, 138] width 88 height 30
